Goal: Task Accomplishment & Management: Manage account settings

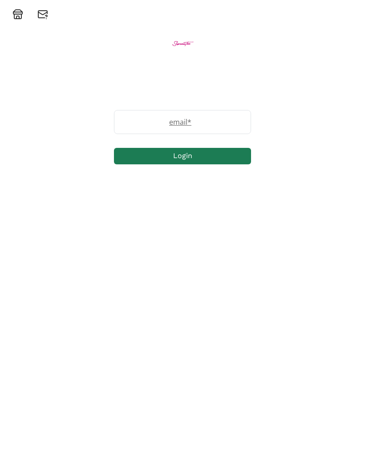
click at [142, 132] on input "email" at bounding box center [182, 121] width 136 height 23
type input "eviejorja55@gmail.com"
click at [229, 154] on button "Login" at bounding box center [182, 156] width 137 height 16
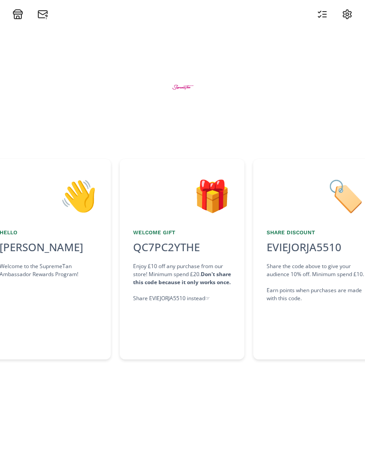
scroll to position [0, 133]
click at [175, 255] on div "QC7PC2YTHE copied" at bounding box center [166, 247] width 77 height 16
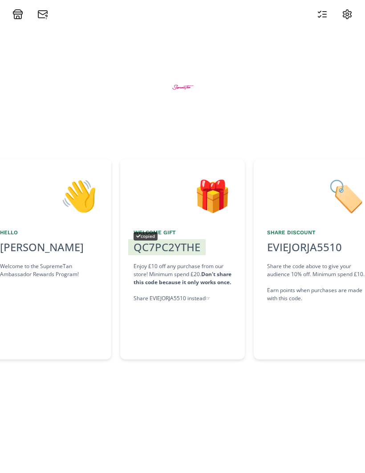
click at [155, 240] on div "copied" at bounding box center [145, 236] width 24 height 8
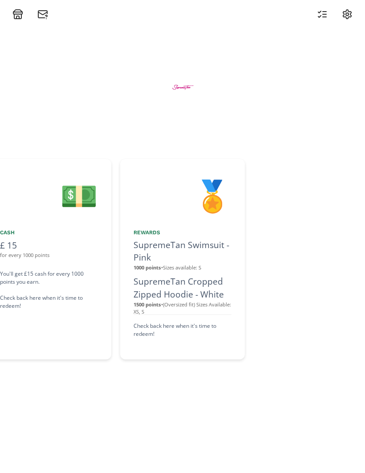
scroll to position [110, 0]
click at [145, 297] on div "SupremeTan Cropped Zipped Hoodie - White" at bounding box center [182, 288] width 98 height 26
click at [146, 297] on div "SupremeTan Cropped Zipped Hoodie - White" at bounding box center [182, 288] width 98 height 26
click at [145, 297] on div "SupremeTan Cropped Zipped Hoodie - White" at bounding box center [182, 288] width 98 height 26
